Goal: Navigation & Orientation: Find specific page/section

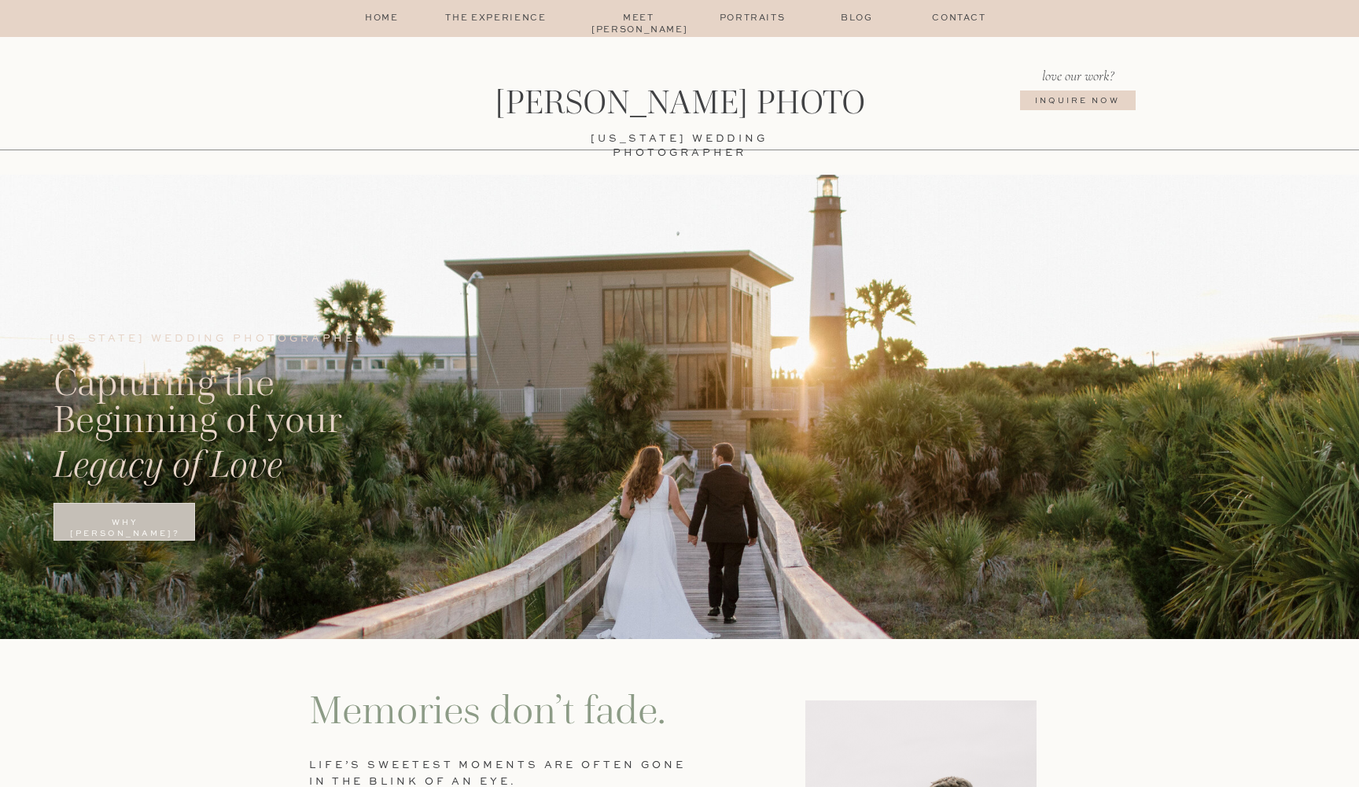
click at [521, 16] on p "The Experience" at bounding box center [495, 19] width 133 height 13
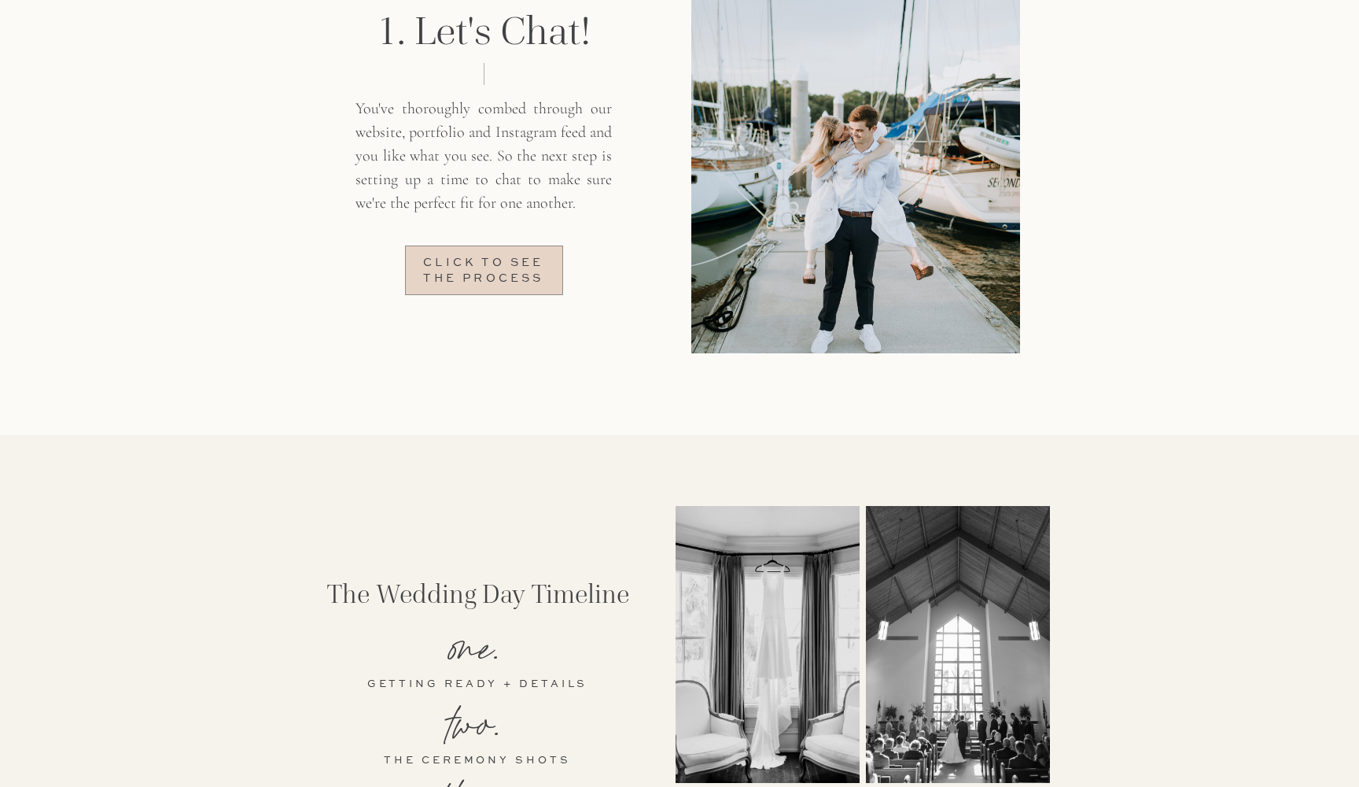
scroll to position [1328, 0]
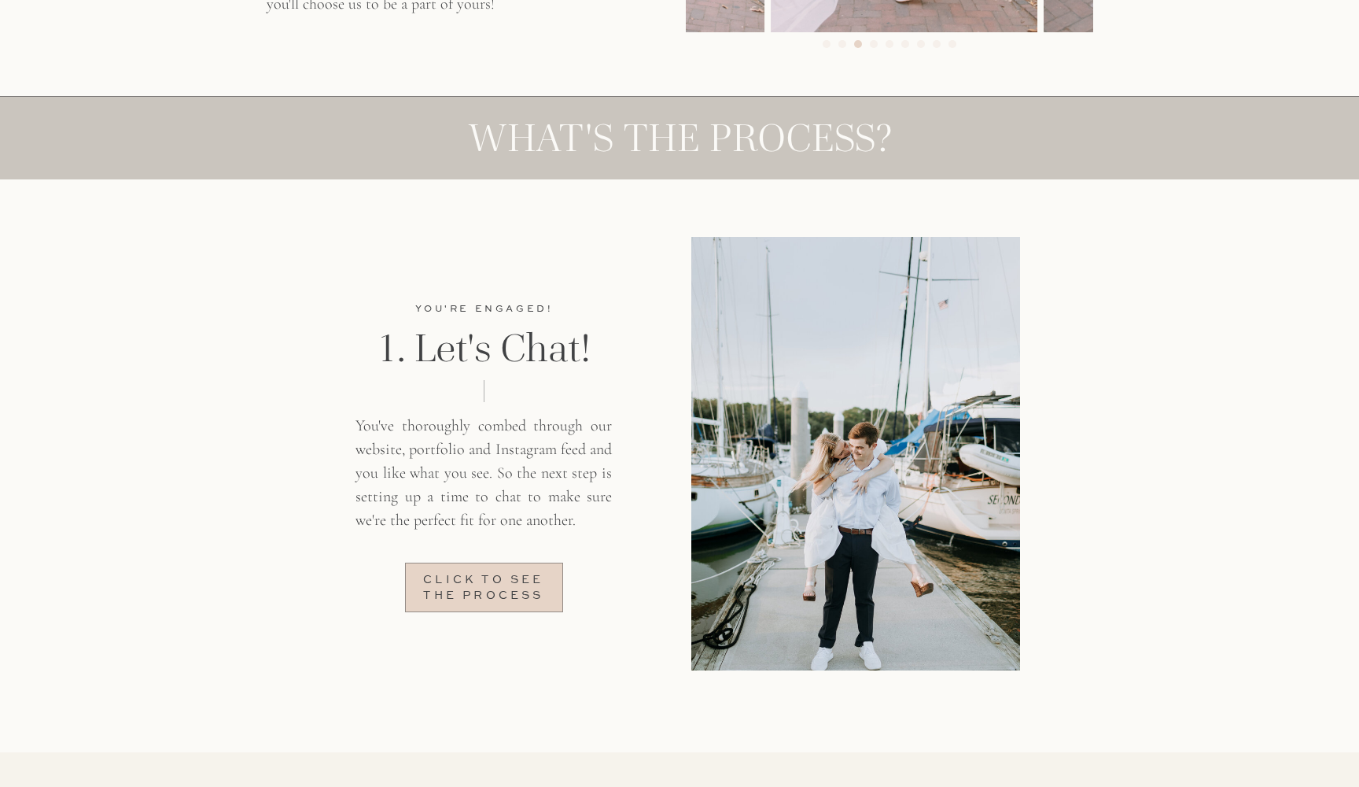
click at [489, 591] on p "Click to see the process" at bounding box center [484, 586] width 140 height 27
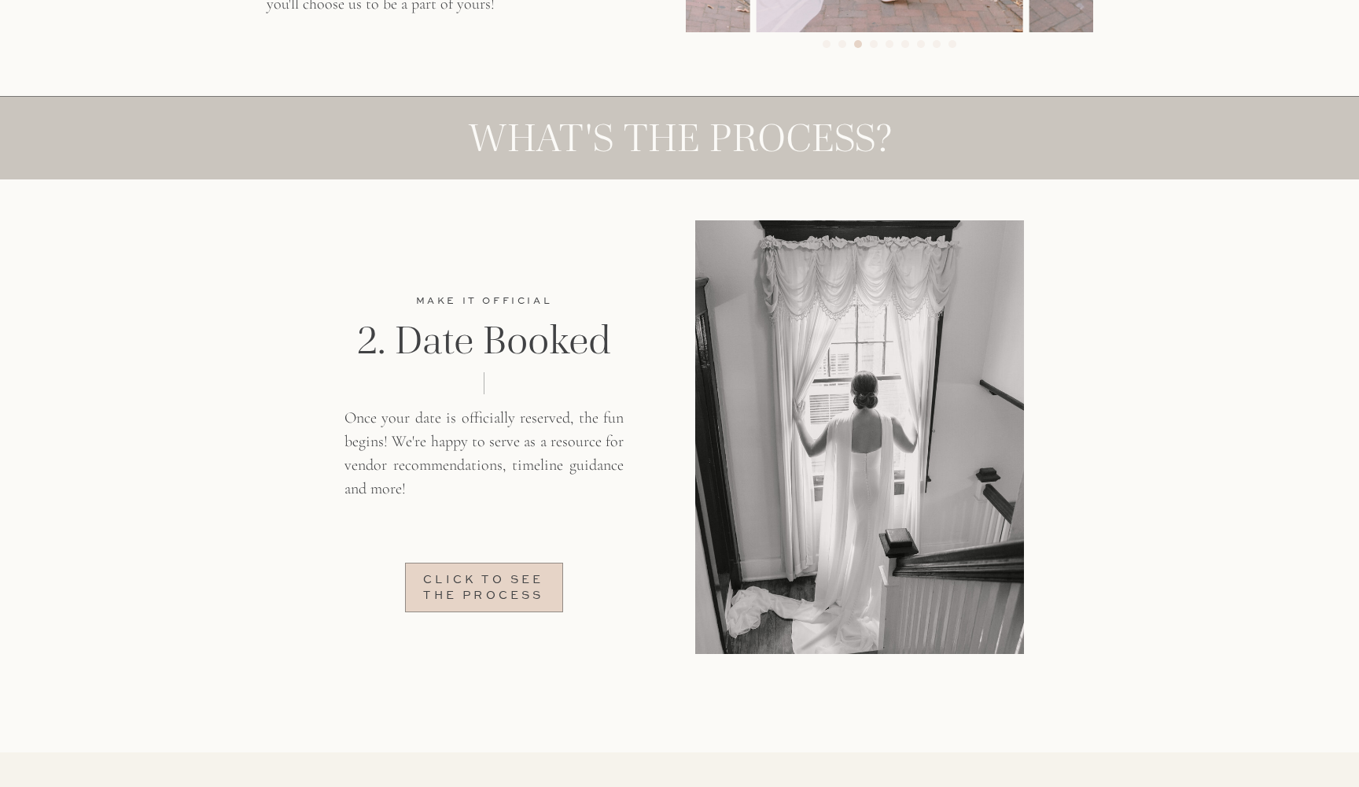
click at [489, 591] on p "Click to see the process" at bounding box center [484, 586] width 140 height 27
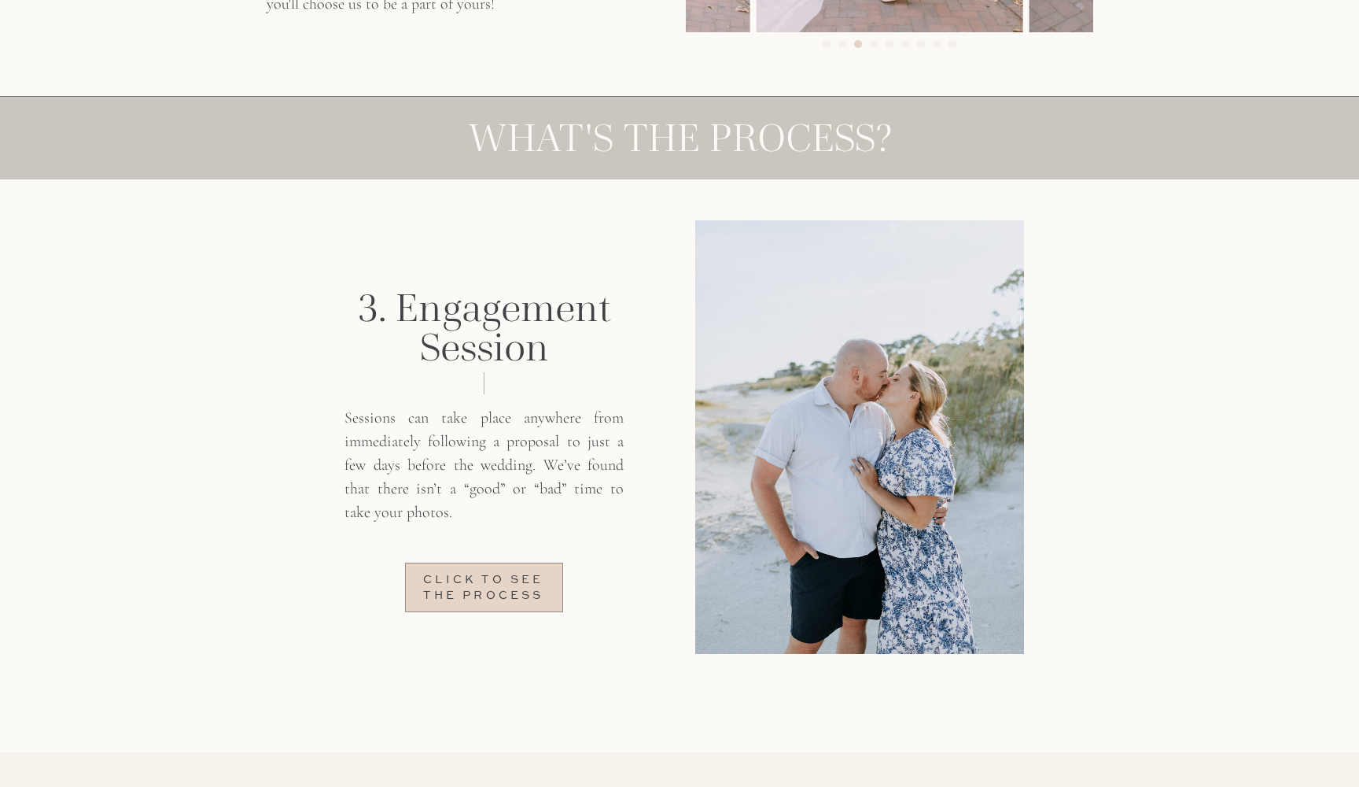
click at [489, 591] on p "Click to see the process" at bounding box center [484, 586] width 140 height 27
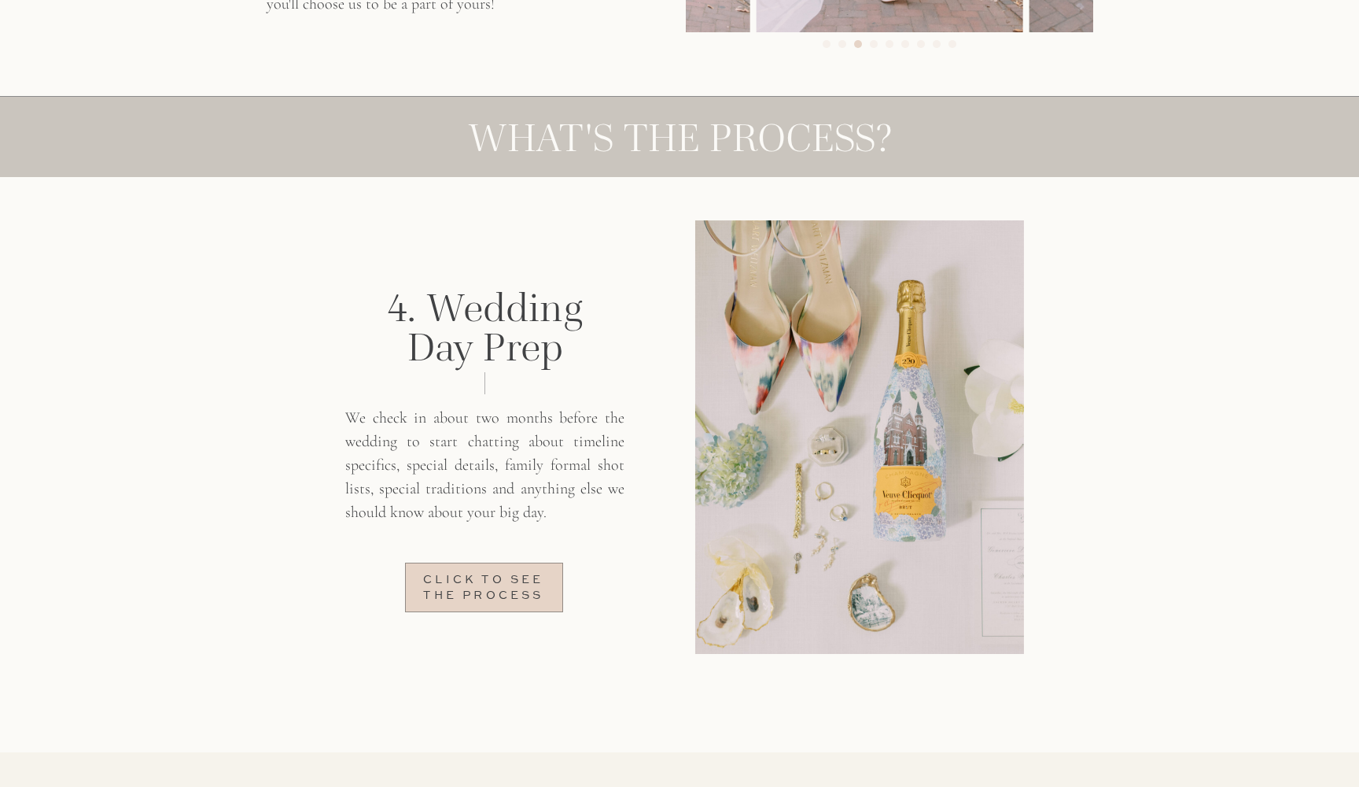
click at [489, 591] on p "Click to see the process" at bounding box center [484, 586] width 140 height 27
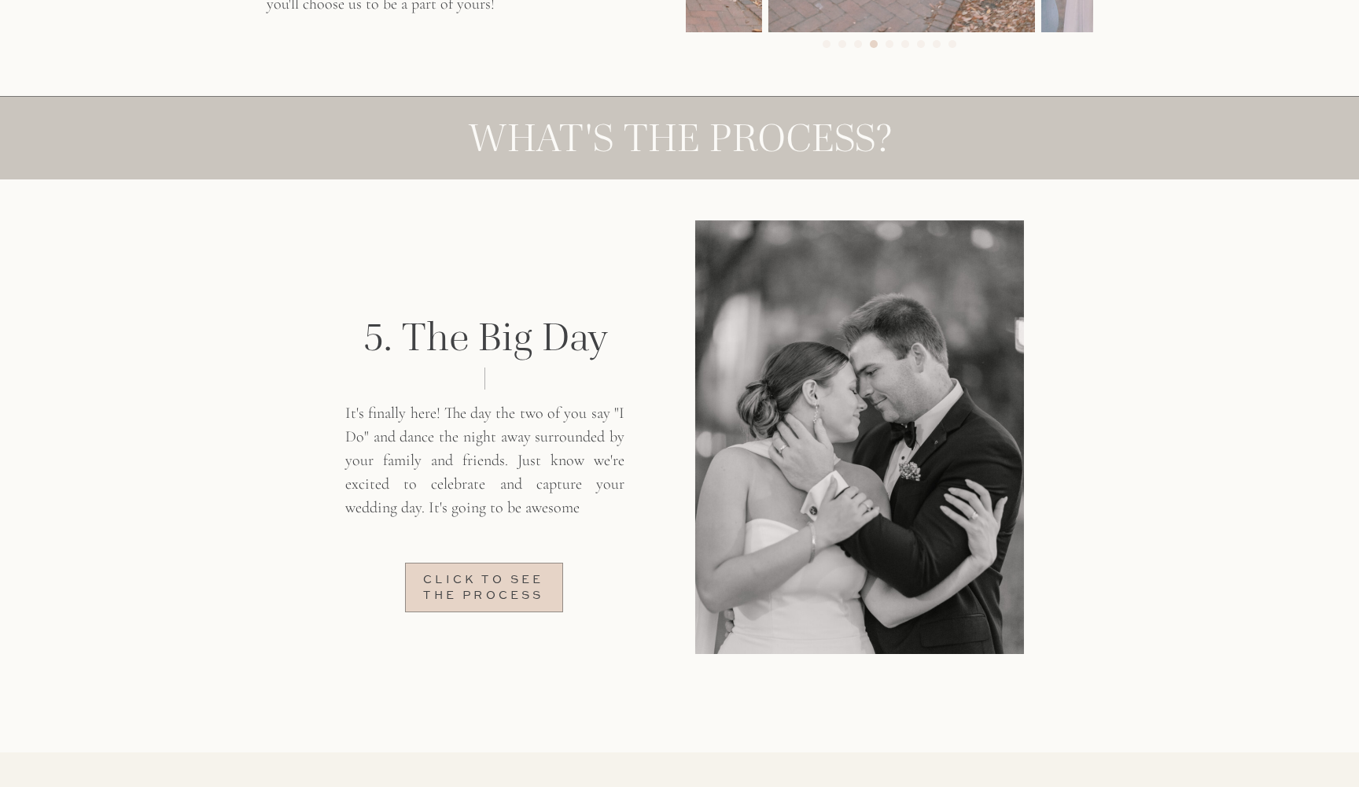
click at [489, 591] on p "Click to see the process" at bounding box center [484, 586] width 140 height 27
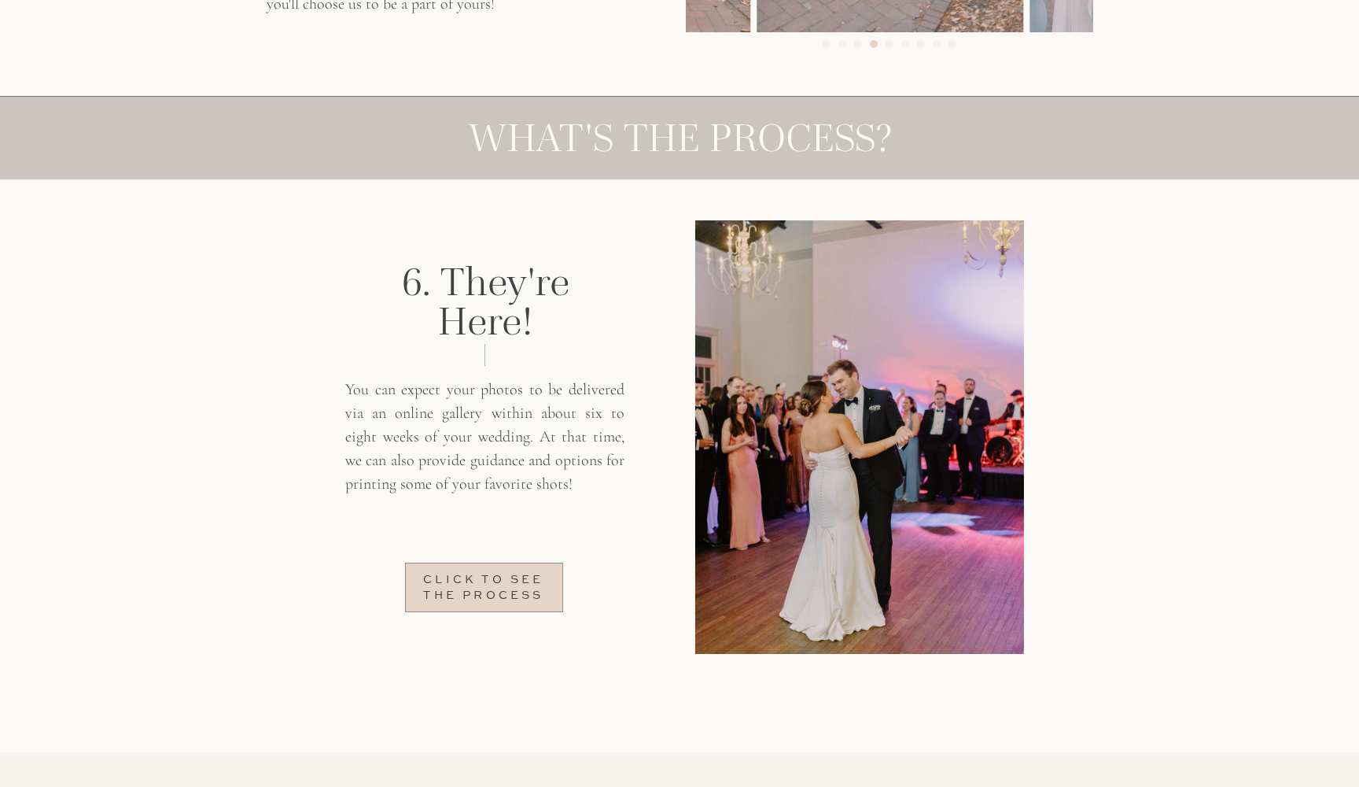
click at [489, 591] on p "Click to see the process" at bounding box center [484, 586] width 140 height 27
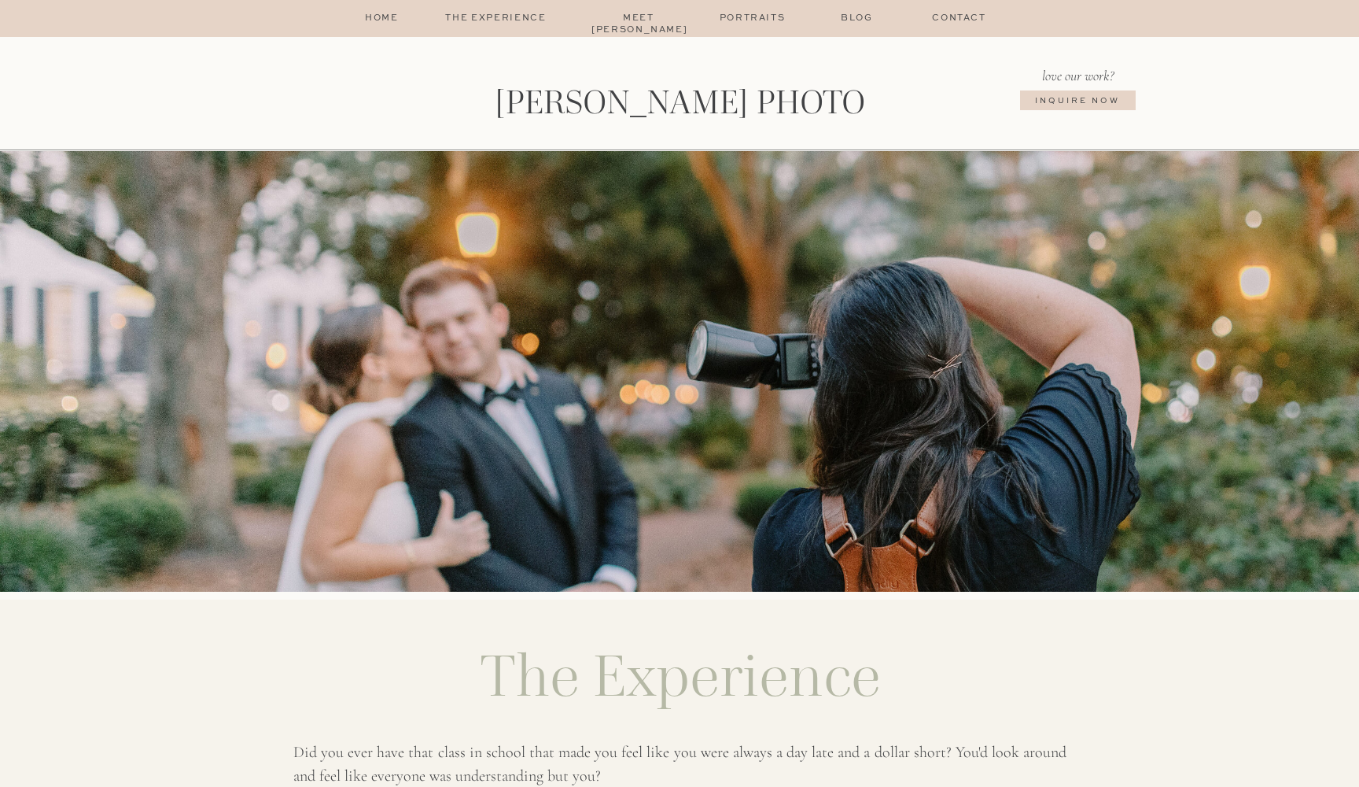
scroll to position [0, 0]
click at [381, 19] on p "home" at bounding box center [382, 19] width 39 height 13
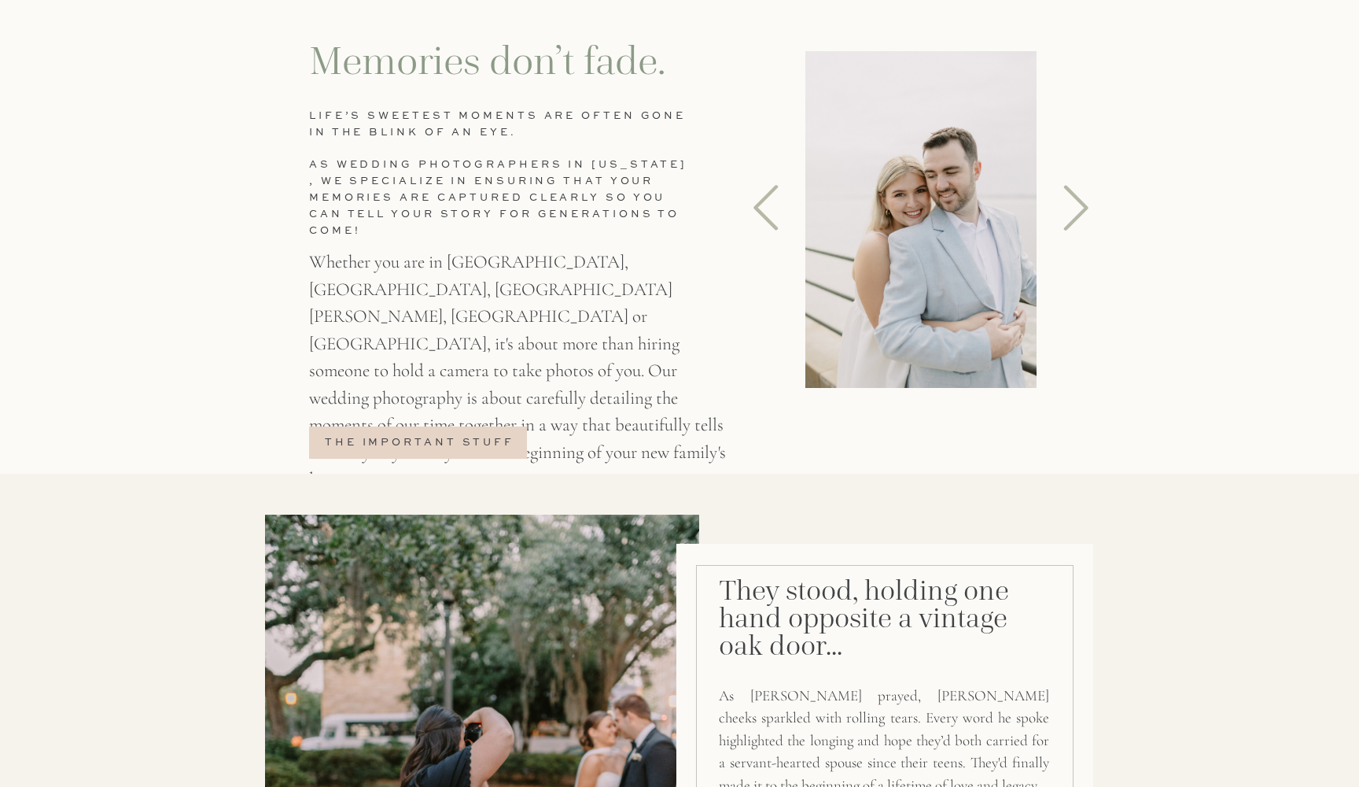
scroll to position [649, 0]
click at [459, 443] on p "the important stuff" at bounding box center [420, 446] width 196 height 20
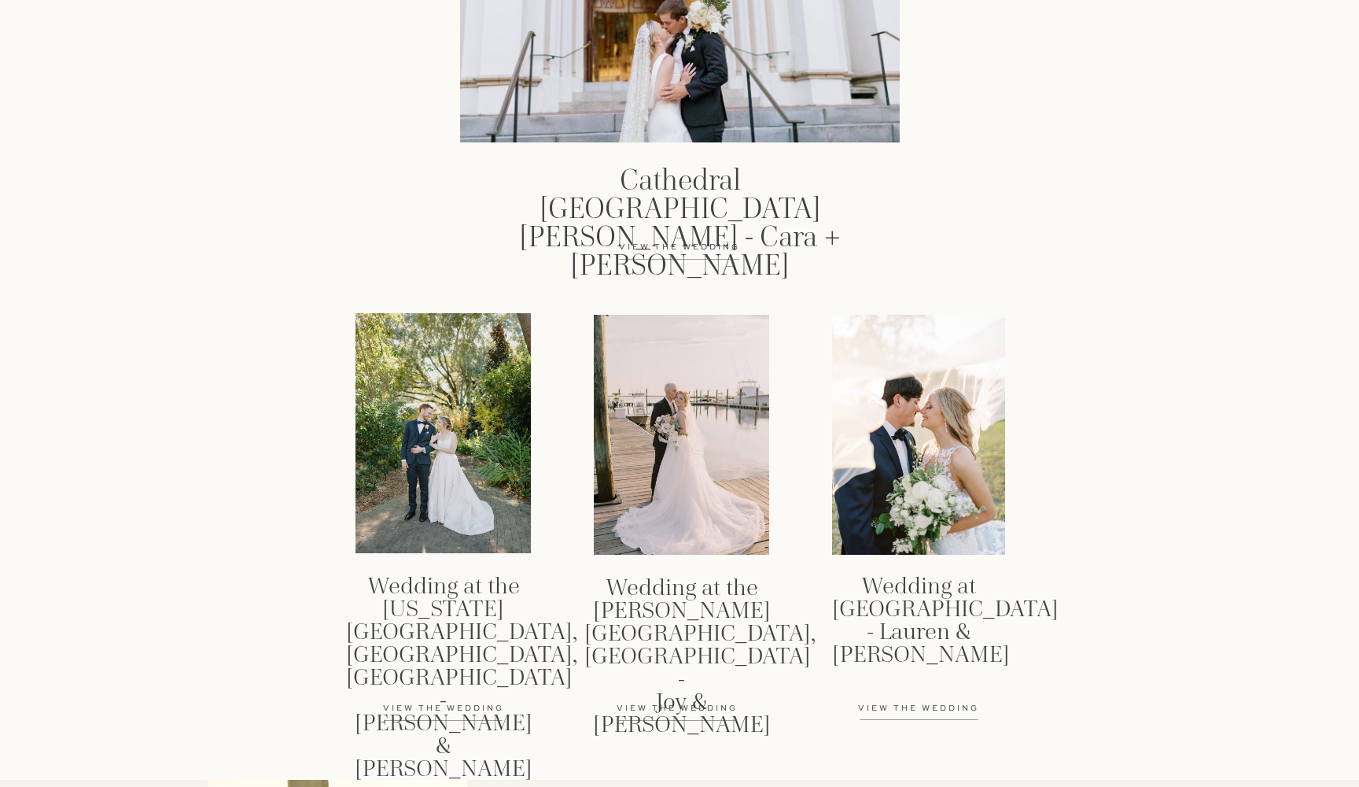
scroll to position [2081, 0]
